Goal: Task Accomplishment & Management: Complete application form

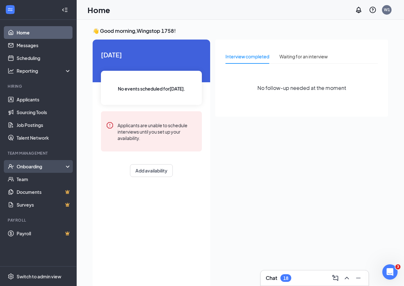
click at [36, 167] on div "Onboarding" at bounding box center [41, 167] width 49 height 6
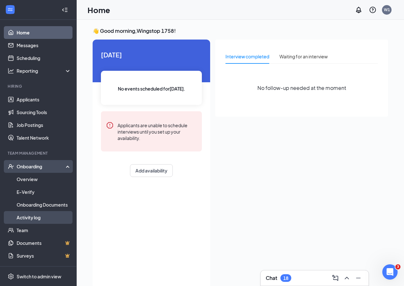
click at [35, 218] on link "Activity log" at bounding box center [44, 217] width 55 height 13
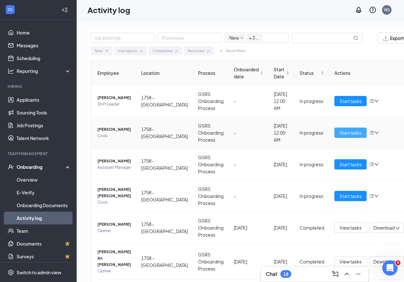
click at [339, 130] on span "Start tasks" at bounding box center [350, 132] width 22 height 7
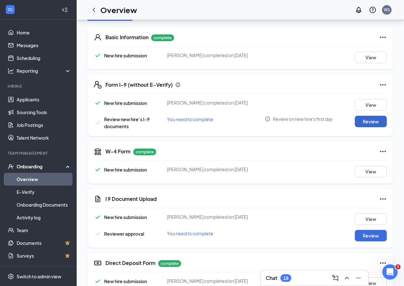
scroll to position [96, 0]
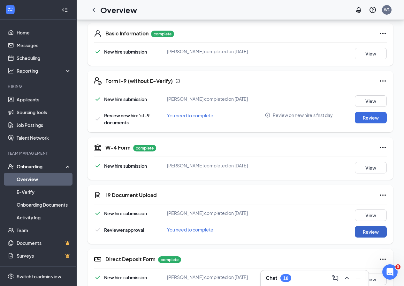
click at [360, 238] on button "Review" at bounding box center [371, 231] width 32 height 11
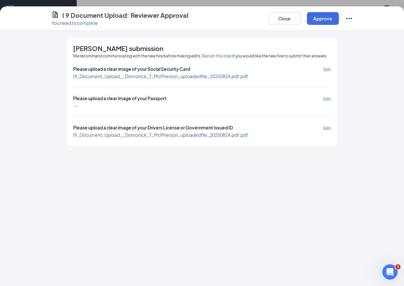
click at [142, 76] on span "I9_Document_Upload__Domonick_T_McPherson_uploadedfile_20250824.pdf.pdf" at bounding box center [160, 76] width 175 height 6
click at [138, 136] on span "I9_Document_Upload__Domonick_T_McPherson_uploadedfile_20250824.pdf.pdf" at bounding box center [160, 135] width 175 height 6
click at [339, 16] on button "Approve" at bounding box center [323, 18] width 32 height 13
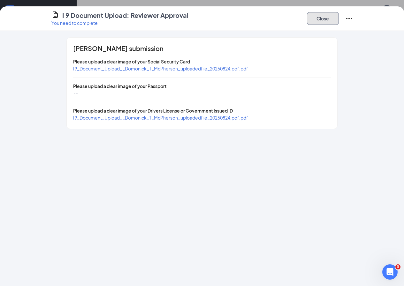
click at [339, 16] on button "Close" at bounding box center [323, 18] width 32 height 13
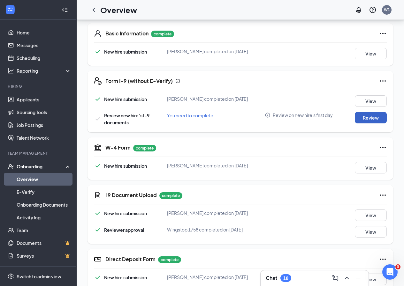
click at [371, 124] on button "Review" at bounding box center [371, 117] width 32 height 11
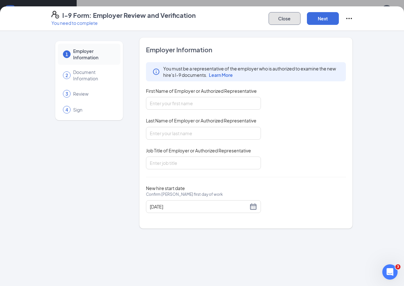
click at [301, 16] on button "Close" at bounding box center [285, 18] width 32 height 13
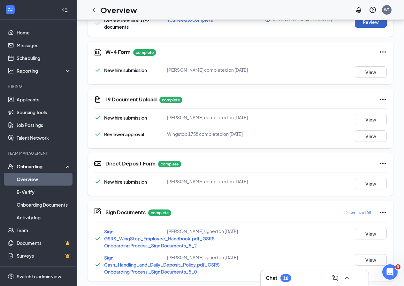
scroll to position [339, 0]
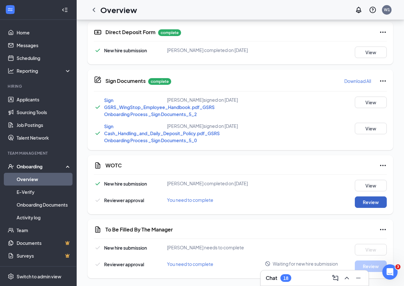
click at [380, 202] on button "Review" at bounding box center [371, 202] width 32 height 11
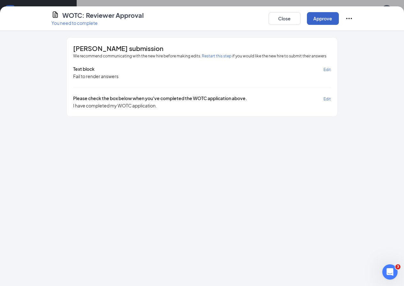
click at [339, 19] on button "Approve" at bounding box center [323, 18] width 32 height 13
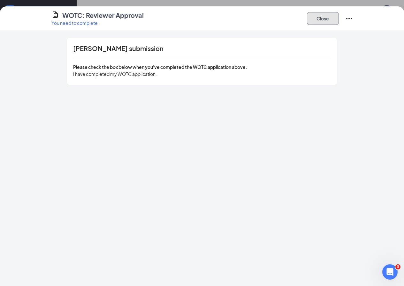
click at [339, 19] on button "Close" at bounding box center [323, 18] width 32 height 13
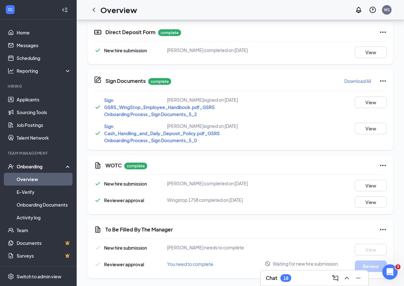
click at [204, 268] on div "Reviewer approval You need to complete Waiting for new hire submission Review" at bounding box center [240, 266] width 293 height 11
click at [204, 263] on span "You need to complete" at bounding box center [190, 265] width 46 height 6
drag, startPoint x: 403, startPoint y: 176, endPoint x: 403, endPoint y: 208, distance: 32.3
click at [147, 209] on div "WOTC complete New hire submission [PERSON_NAME] completed on [DATE] View Review…" at bounding box center [241, 185] width 306 height 59
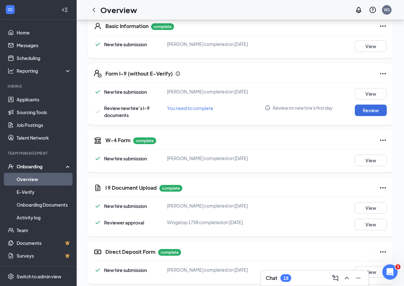
scroll to position [147, 0]
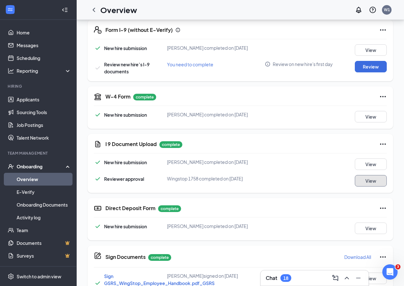
click at [372, 187] on button "View" at bounding box center [371, 180] width 32 height 11
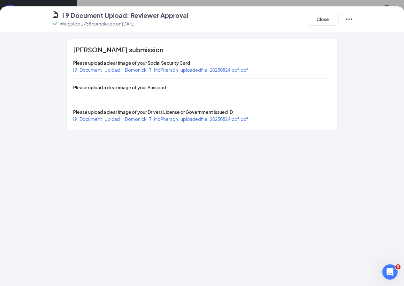
click at [174, 68] on span "I9_Document_Upload__Domonick_T_McPherson_uploadedfile_20250824.pdf.pdf" at bounding box center [160, 70] width 175 height 6
click at [187, 118] on span "I9_Document_Upload__Domonick_T_McPherson_uploadedfile_20250824.pdf.pdf" at bounding box center [160, 119] width 175 height 6
click at [339, 19] on button "Close" at bounding box center [323, 19] width 32 height 13
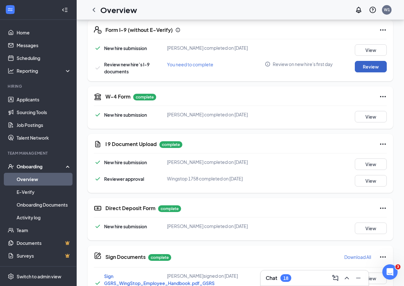
click at [378, 72] on button "Review" at bounding box center [371, 66] width 32 height 11
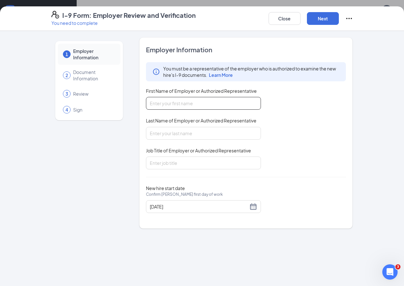
click at [180, 104] on input "First Name of Employer or Authorized Representative" at bounding box center [203, 103] width 115 height 13
type input "[PERSON_NAME]"
click at [178, 133] on input "Last Name of Employer or Authorized Representative" at bounding box center [203, 133] width 115 height 13
type input "[PERSON_NAME]"
click at [179, 160] on input "Job Title of Employer or Authorized Representative" at bounding box center [203, 163] width 115 height 13
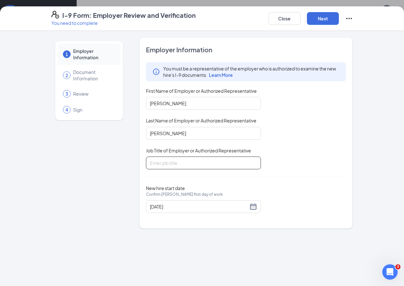
type input "General Manager"
click at [339, 21] on button "Next" at bounding box center [323, 18] width 32 height 13
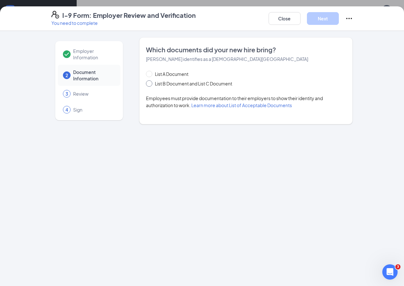
click at [146, 81] on input "List B Document and List C Document" at bounding box center [148, 82] width 4 height 4
radio input "true"
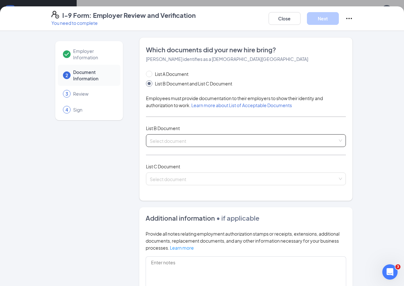
click at [160, 142] on input "search" at bounding box center [244, 140] width 188 height 10
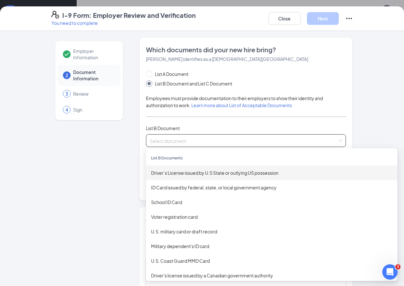
click at [178, 173] on div "Driver’s License issued by U.S State or outlying US possession" at bounding box center [271, 173] width 241 height 7
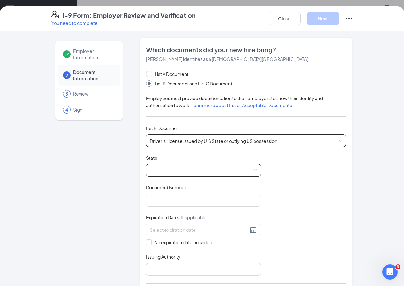
click at [177, 173] on span at bounding box center [203, 170] width 107 height 12
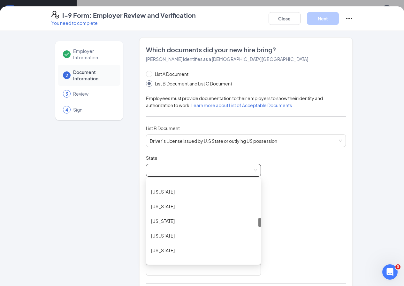
scroll to position [351, 0]
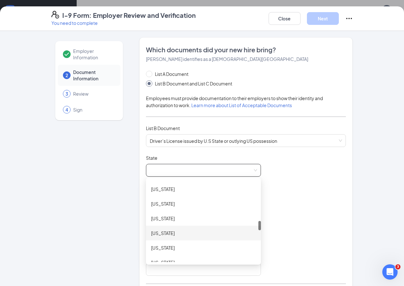
click at [151, 233] on div "[US_STATE]" at bounding box center [203, 233] width 105 height 7
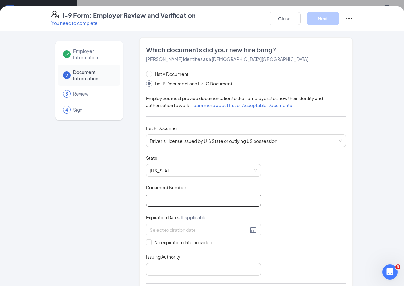
click at [172, 196] on input "Document Number" at bounding box center [203, 200] width 115 height 13
type input "U200177004"
click at [193, 232] on input at bounding box center [199, 230] width 98 height 7
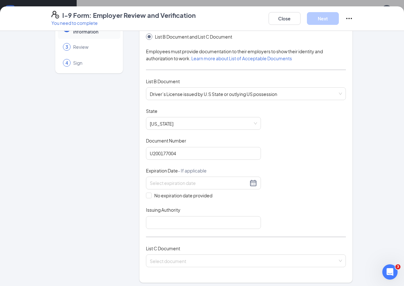
scroll to position [56, 0]
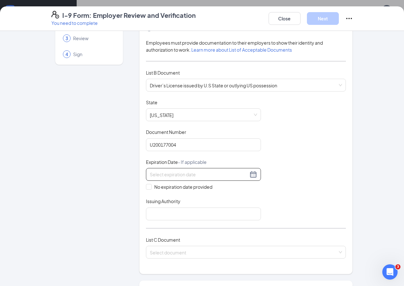
click at [220, 174] on input at bounding box center [199, 174] width 98 height 7
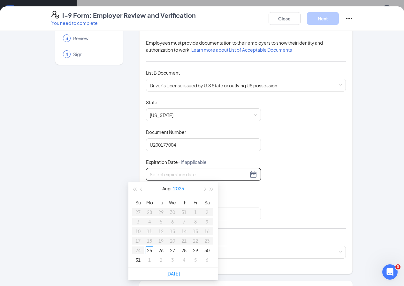
click at [182, 186] on button "2025" at bounding box center [178, 188] width 11 height 13
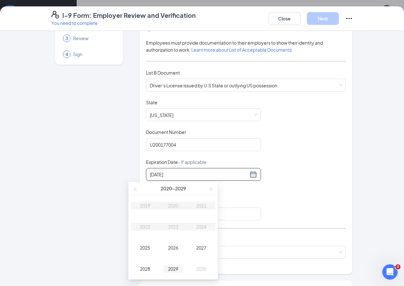
type input "[DATE]"
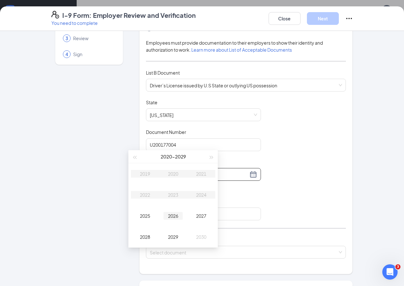
type input "[DATE]"
click at [192, 153] on div "[DATE] - [DATE]" at bounding box center [173, 156] width 70 height 13
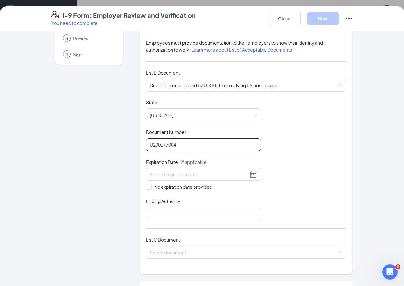
click at [192, 146] on input "U200177004" at bounding box center [203, 145] width 115 height 13
click at [195, 175] on input at bounding box center [199, 174] width 98 height 7
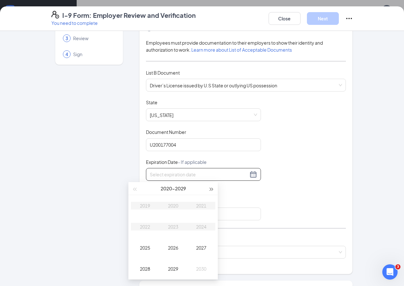
click at [212, 190] on span "button" at bounding box center [211, 189] width 3 height 3
click at [146, 225] on div "2032" at bounding box center [144, 227] width 19 height 8
click at [203, 226] on div "Jun" at bounding box center [201, 227] width 19 height 8
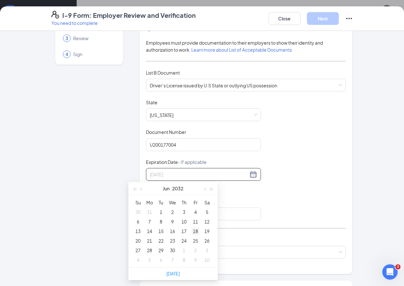
type input "[DATE]"
click at [196, 232] on div "18" at bounding box center [196, 232] width 8 height 8
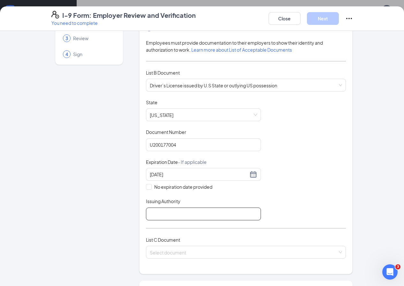
click at [146, 213] on input "Issuing Authority" at bounding box center [203, 214] width 115 height 13
type input "State of [US_STATE]"
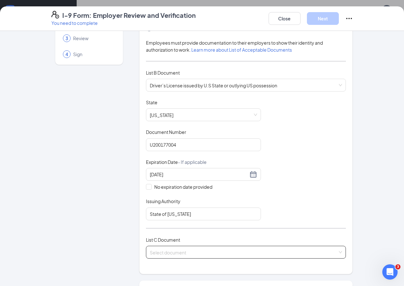
click at [153, 254] on input "search" at bounding box center [244, 252] width 188 height 10
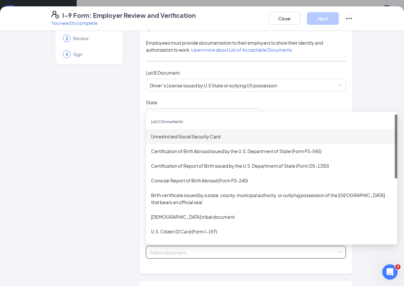
click at [162, 137] on div "Unrestricted Social Security Card" at bounding box center [271, 136] width 241 height 7
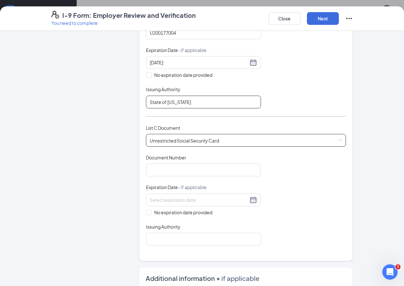
scroll to position [183, 0]
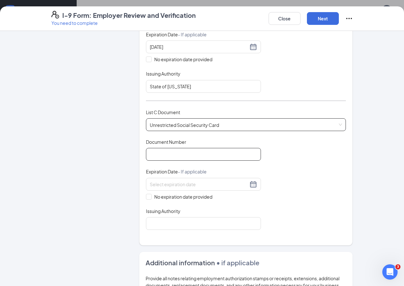
click at [180, 152] on input "Document Number" at bounding box center [203, 154] width 115 height 13
type input "488066247"
click at [146, 197] on input "No expiration date provided" at bounding box center [148, 196] width 4 height 4
checkbox input "true"
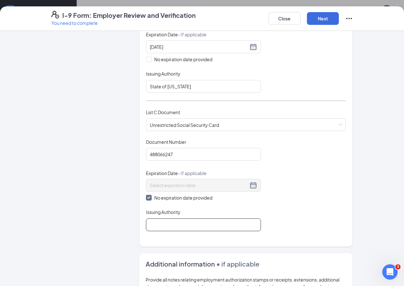
click at [146, 224] on input "Issuing Authority" at bounding box center [203, 225] width 115 height 13
type input "[GEOGRAPHIC_DATA]"
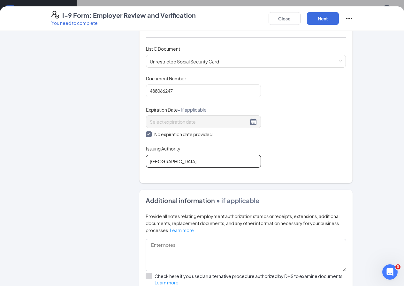
scroll to position [247, 0]
click at [339, 23] on button "Next" at bounding box center [323, 18] width 32 height 13
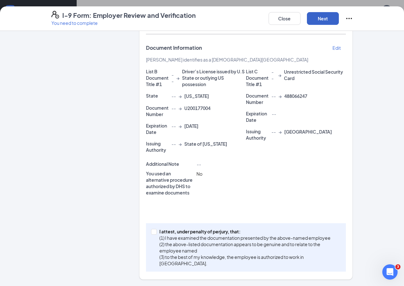
scroll to position [87, 0]
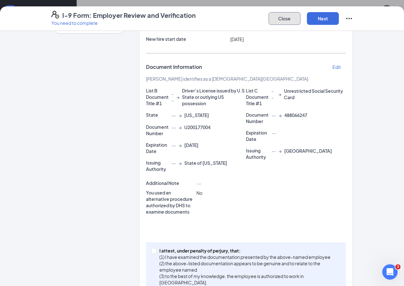
click at [301, 18] on button "Close" at bounding box center [285, 18] width 32 height 13
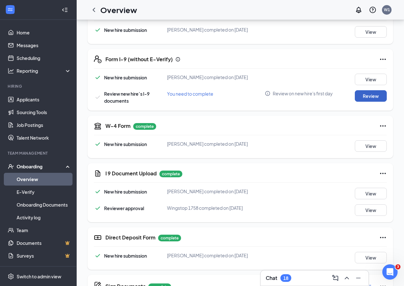
scroll to position [83, 0]
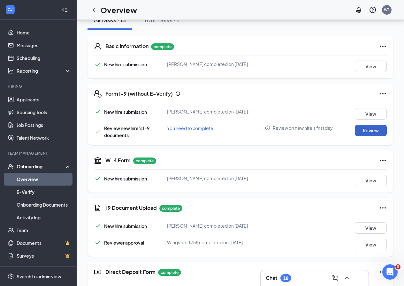
click at [365, 133] on button "Review" at bounding box center [371, 130] width 32 height 11
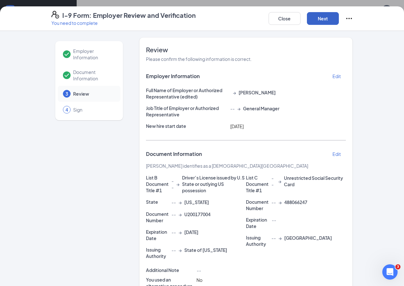
click at [339, 19] on button "Next" at bounding box center [323, 18] width 32 height 13
click at [339, 18] on button "Next" at bounding box center [323, 18] width 32 height 13
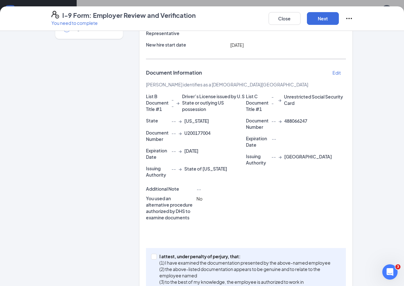
scroll to position [97, 0]
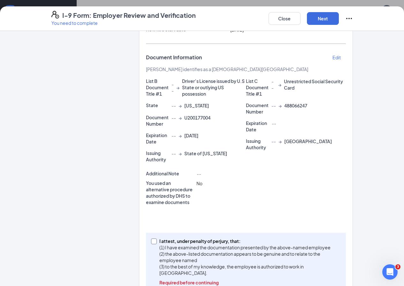
click at [151, 239] on input "I attest, under penalty of [PERSON_NAME], that: (1) I have examined the documen…" at bounding box center [153, 241] width 4 height 4
checkbox input "true"
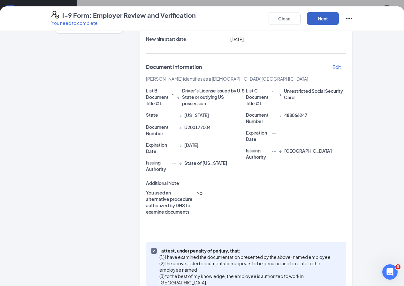
click at [339, 16] on button "Next" at bounding box center [323, 18] width 32 height 13
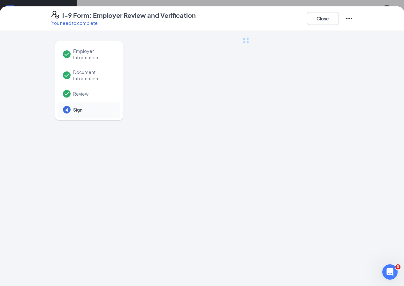
scroll to position [0, 0]
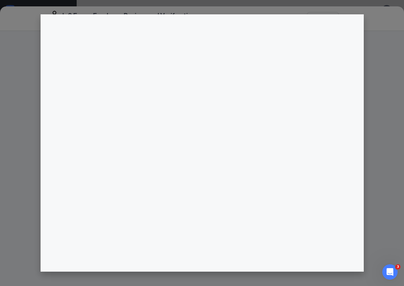
click at [392, 90] on div at bounding box center [202, 143] width 404 height 286
drag, startPoint x: 401, startPoint y: 58, endPoint x: 392, endPoint y: 8, distance: 51.2
click at [392, 8] on div at bounding box center [202, 143] width 404 height 286
drag, startPoint x: 8, startPoint y: 80, endPoint x: 12, endPoint y: 82, distance: 4.9
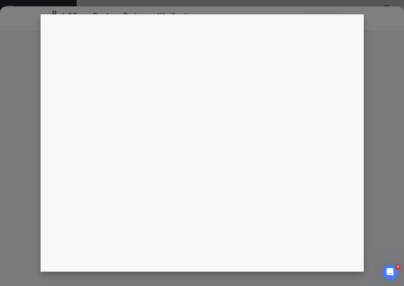
click at [12, 82] on div at bounding box center [202, 143] width 404 height 286
